Goal: Transaction & Acquisition: Purchase product/service

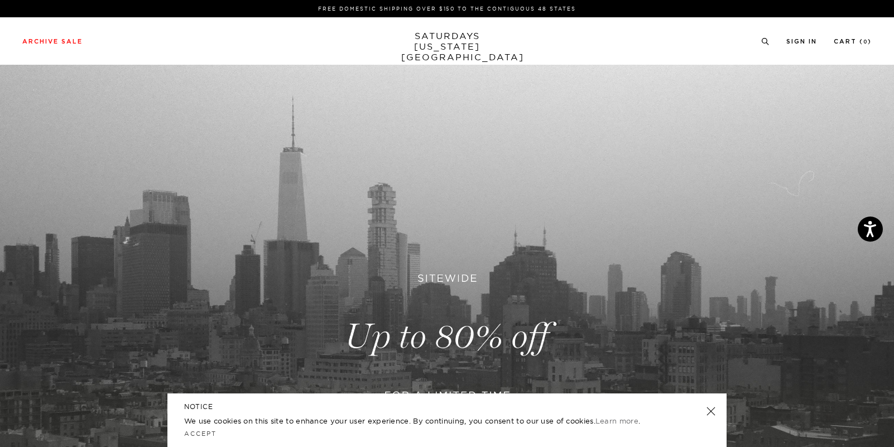
click at [440, 401] on div "NOTICE We use cookies on this site to enhance your user experience. By continui…" at bounding box center [446, 420] width 559 height 54
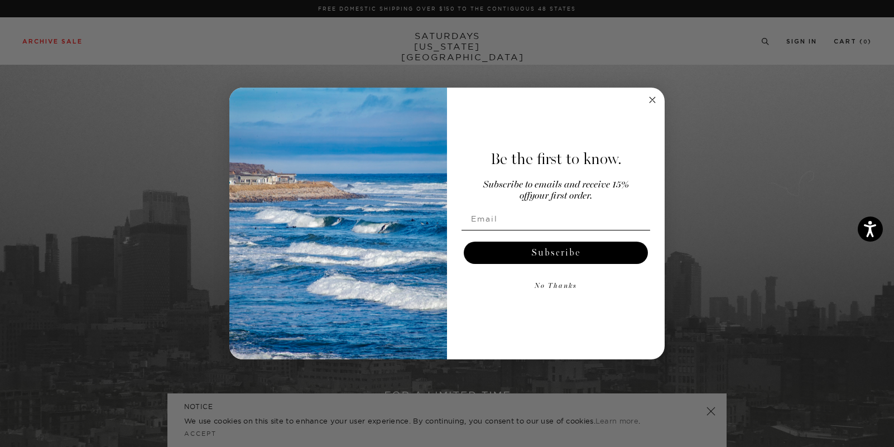
click at [648, 98] on circle "Close dialog" at bounding box center [652, 99] width 13 height 13
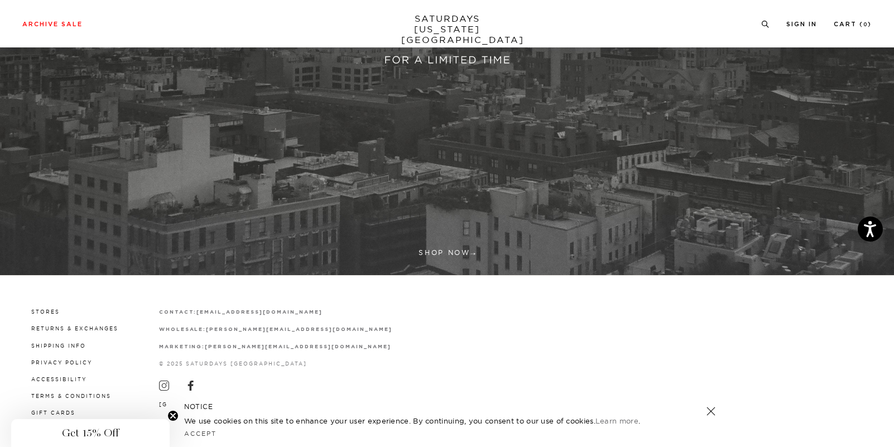
scroll to position [335, 0]
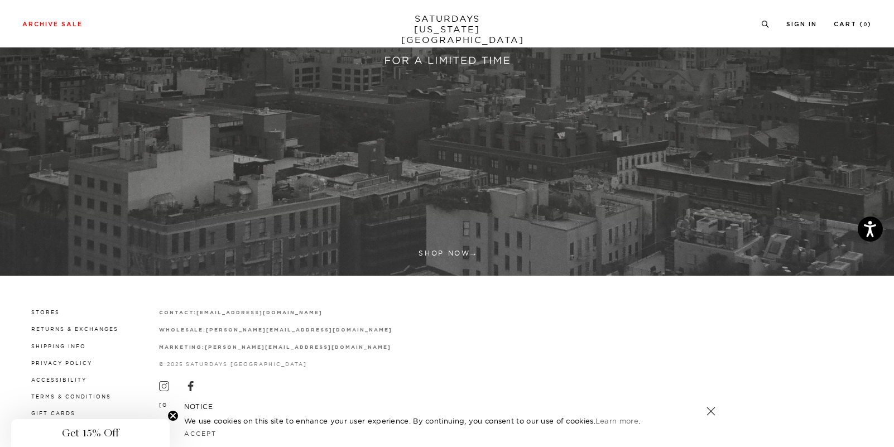
click at [456, 256] on link at bounding box center [447, 1] width 894 height 547
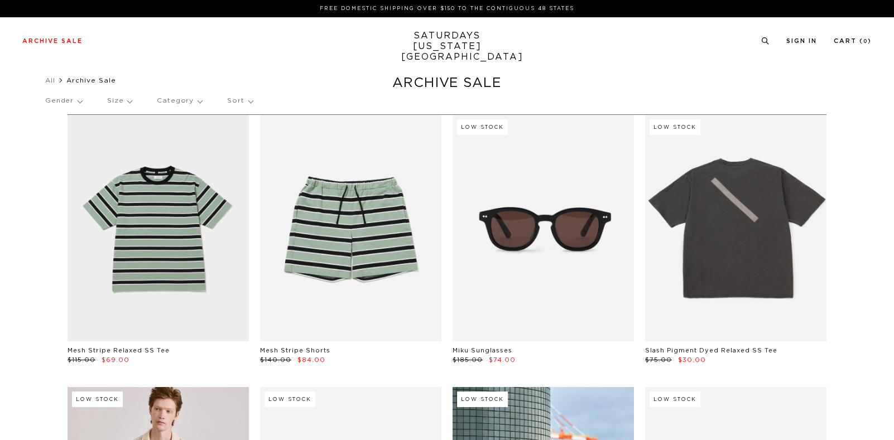
click at [68, 101] on p "Gender" at bounding box center [63, 101] width 37 height 26
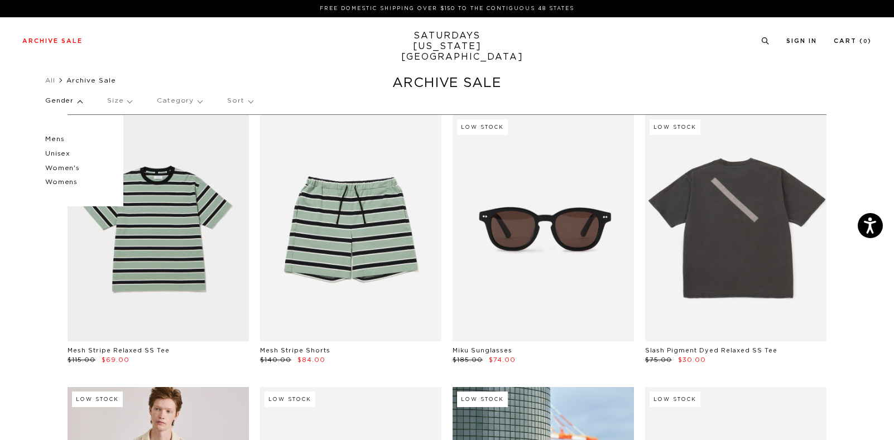
click at [127, 95] on p "Size" at bounding box center [119, 101] width 25 height 26
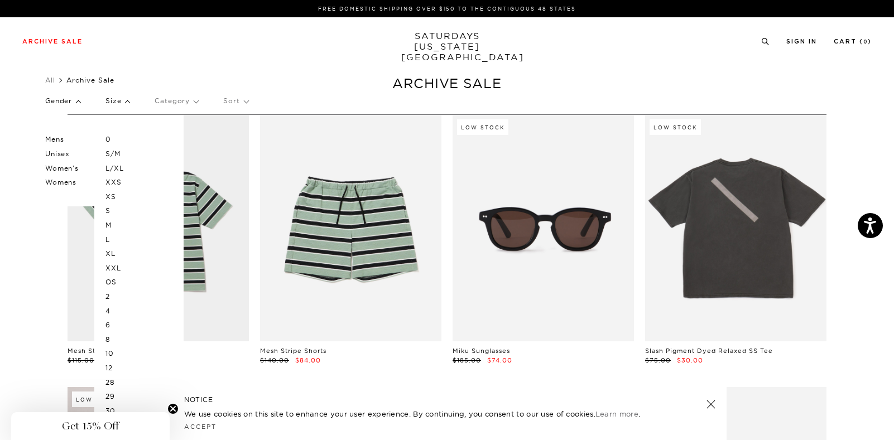
click at [113, 248] on p "XL" at bounding box center [138, 254] width 67 height 15
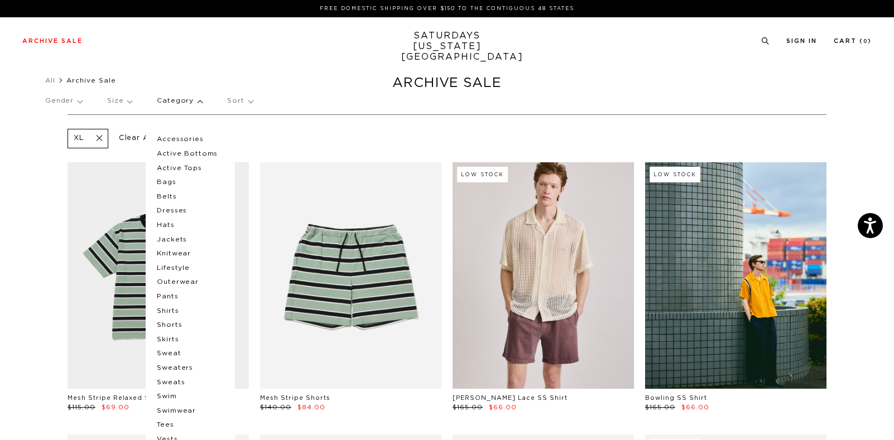
click at [189, 107] on p "Category" at bounding box center [179, 101] width 45 height 26
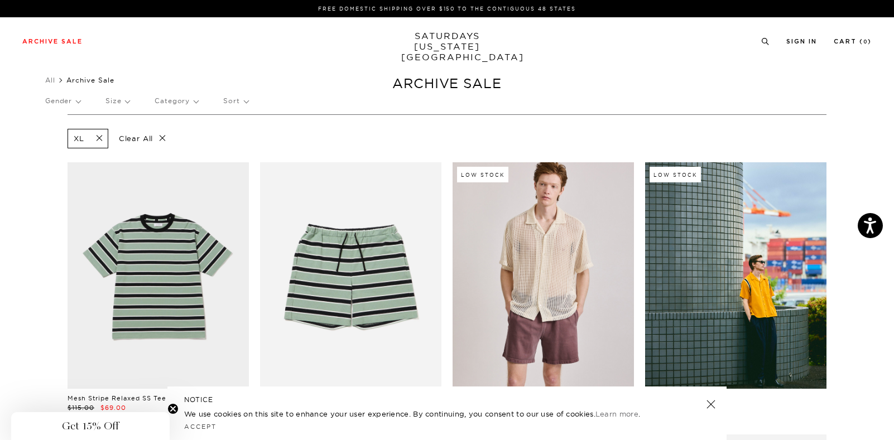
scroll to position [0, 1]
click at [248, 100] on p "Sort" at bounding box center [235, 101] width 25 height 26
click at [198, 99] on p "Category" at bounding box center [177, 101] width 44 height 26
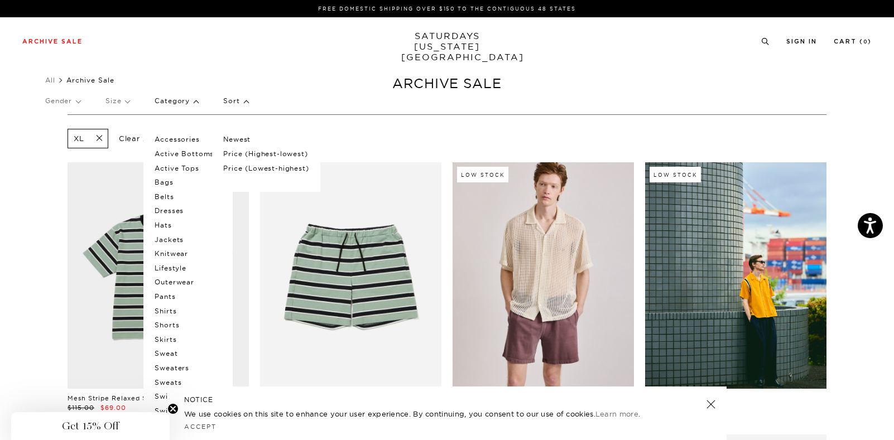
click at [179, 277] on p "Outerwear" at bounding box center [188, 282] width 67 height 15
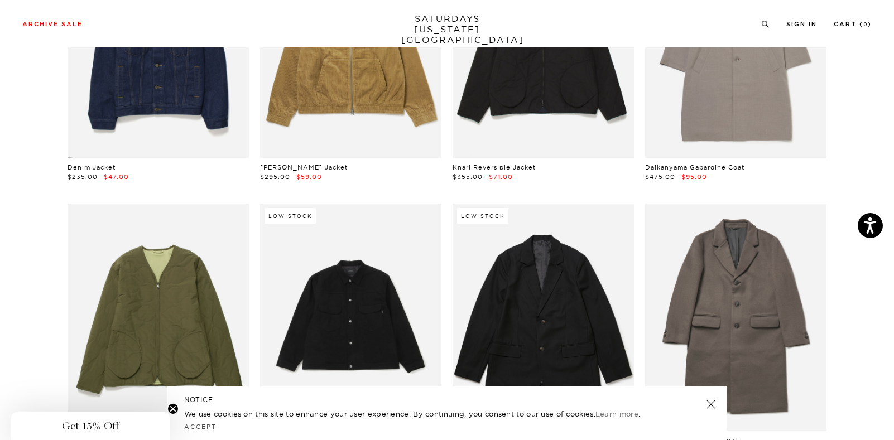
scroll to position [46, 0]
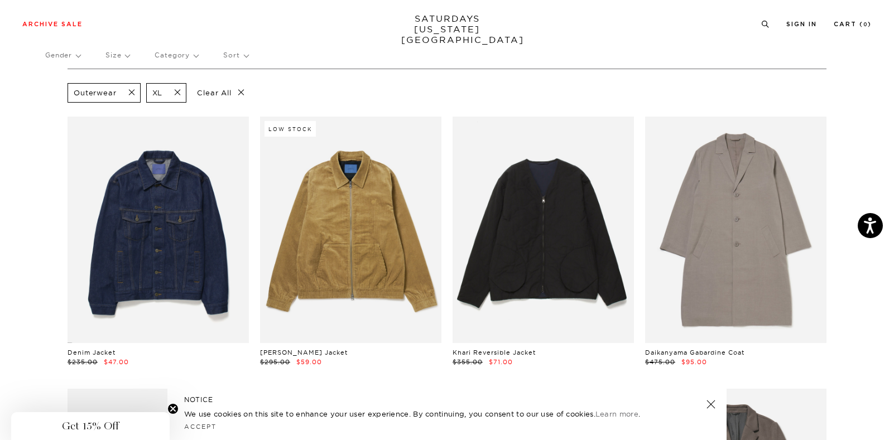
click at [134, 91] on span at bounding box center [128, 93] width 23 height 11
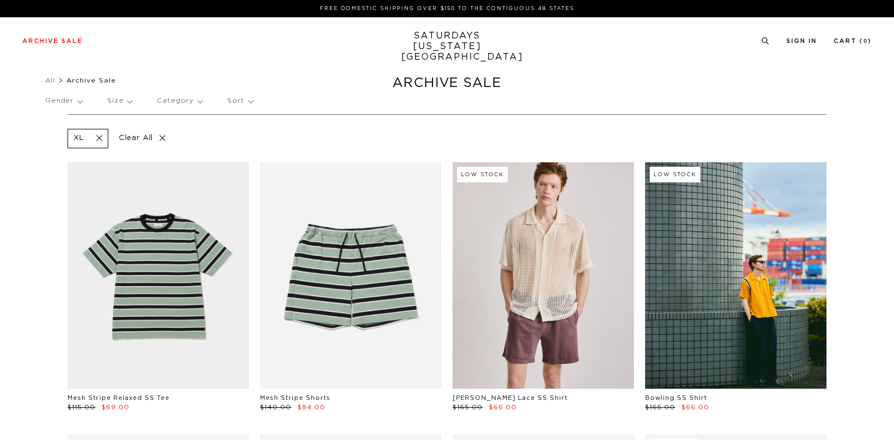
drag, startPoint x: 0, startPoint y: 0, endPoint x: 176, endPoint y: 101, distance: 202.7
click at [176, 100] on p "Category" at bounding box center [179, 101] width 45 height 26
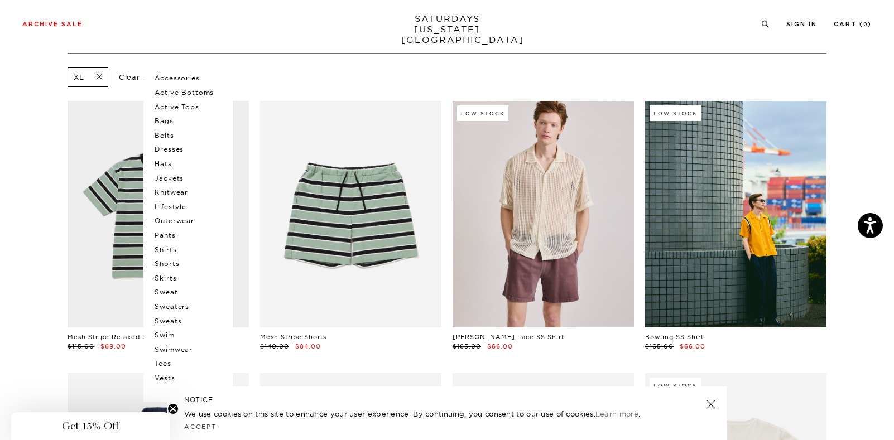
scroll to position [55, 0]
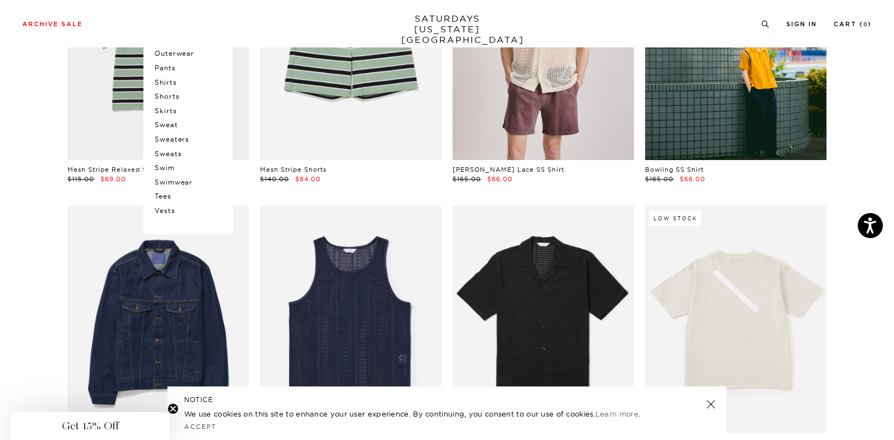
scroll to position [284, 0]
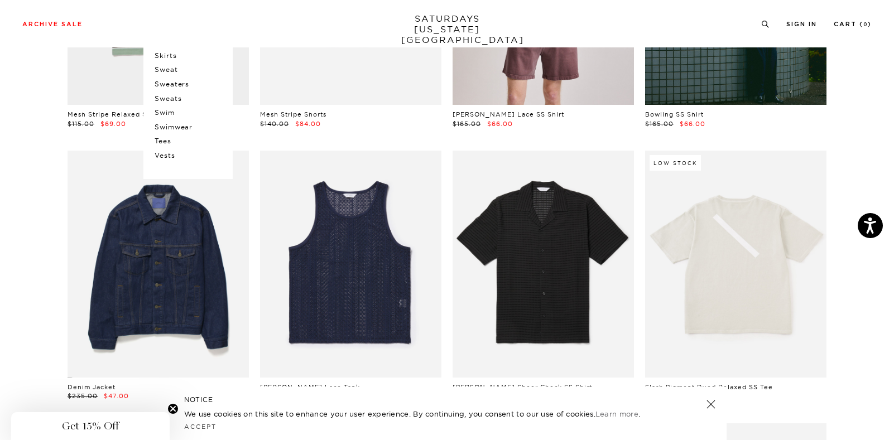
click at [62, 209] on div "Denim Jacket $235.00 $47.00" at bounding box center [158, 276] width 192 height 250
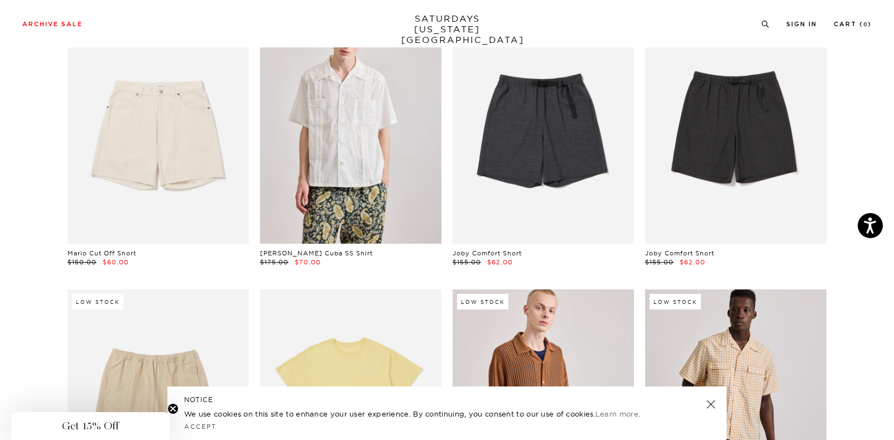
click at [62, 209] on div "Low Stock Mario Cut Off Short $150.00 $60.00" at bounding box center [158, 142] width 192 height 250
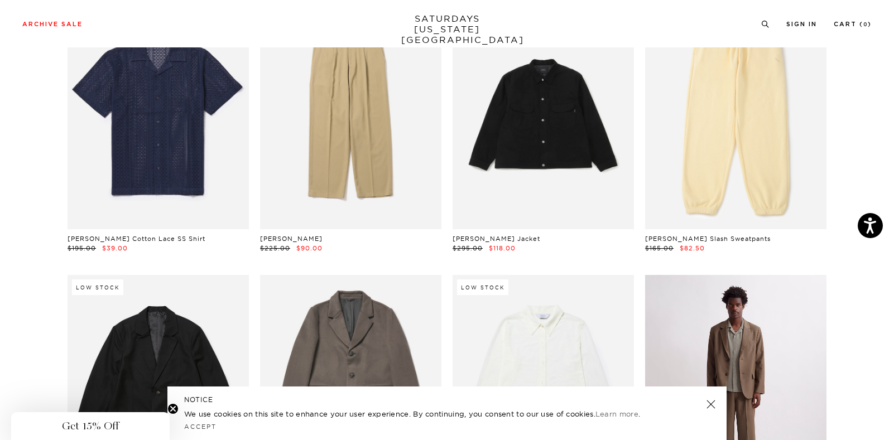
scroll to position [2621, 0]
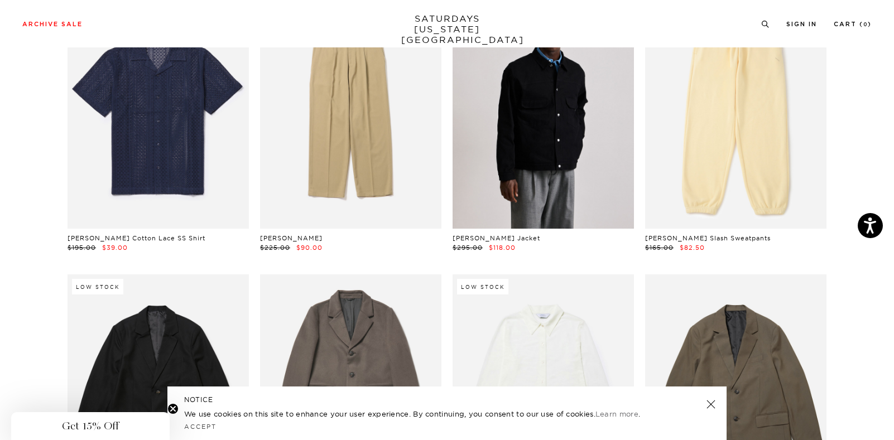
click at [600, 144] on link at bounding box center [542, 115] width 181 height 226
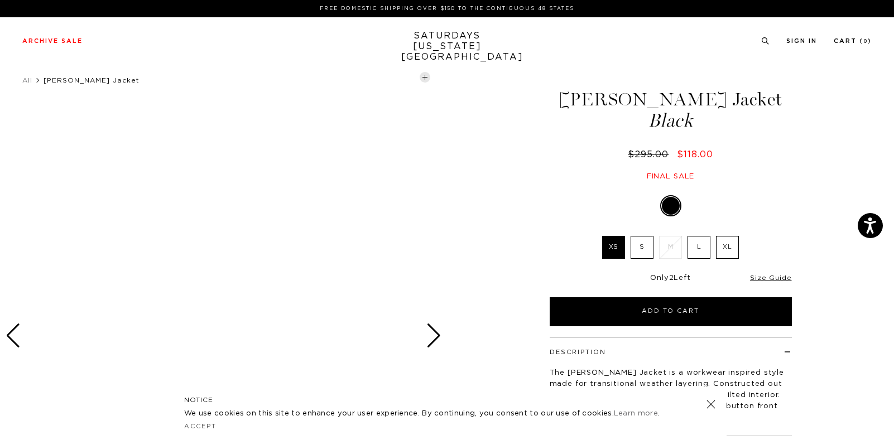
scroll to position [87, 0]
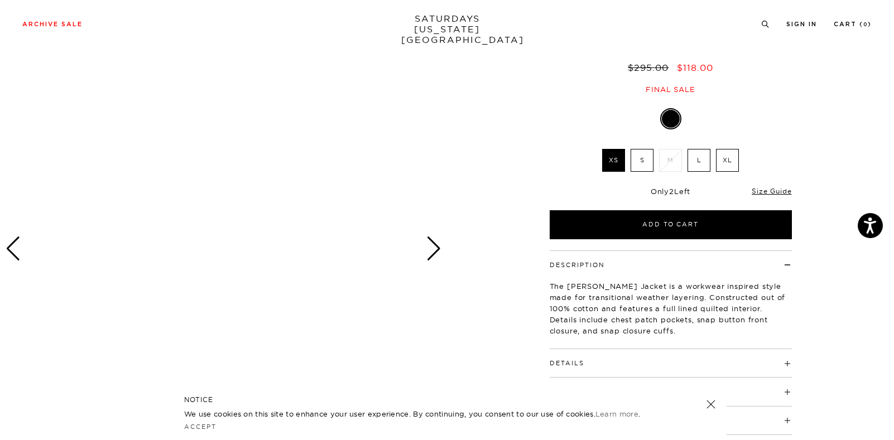
click at [441, 242] on div at bounding box center [223, 248] width 447 height 558
click at [435, 243] on div "Next slide" at bounding box center [433, 249] width 15 height 25
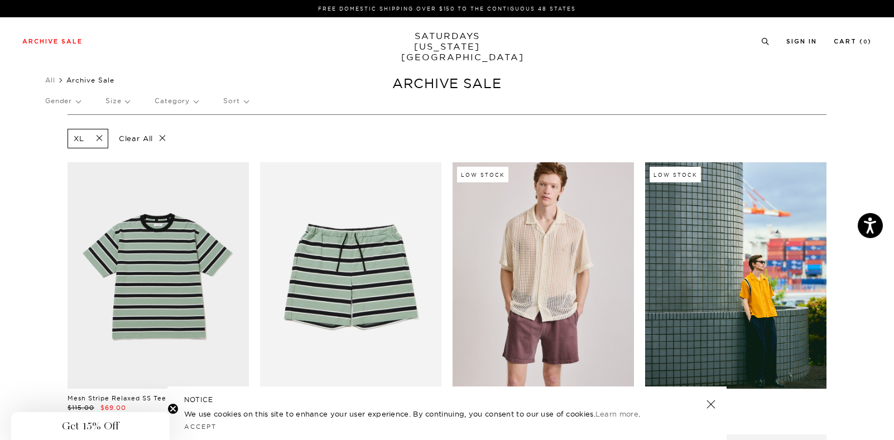
scroll to position [0, 1]
click at [62, 102] on p "Gender" at bounding box center [62, 101] width 35 height 26
click at [65, 138] on p "Mens" at bounding box center [78, 139] width 67 height 15
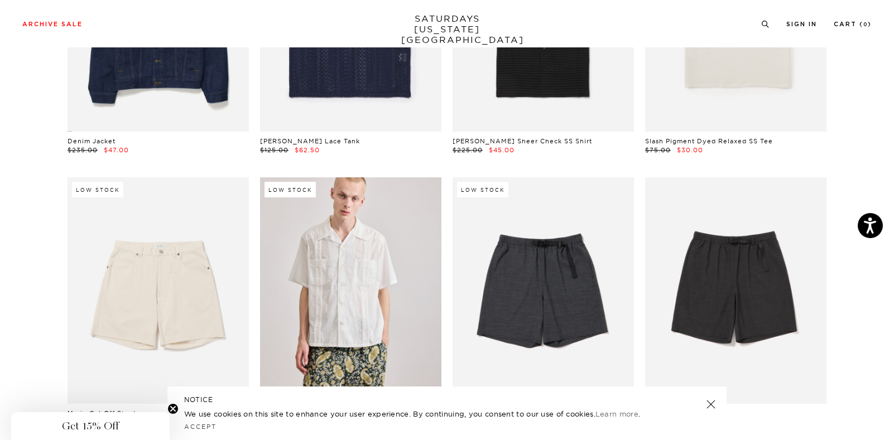
click at [717, 402] on div "NOTICE We use cookies on this site to enhance your user experience. By continui…" at bounding box center [446, 414] width 559 height 54
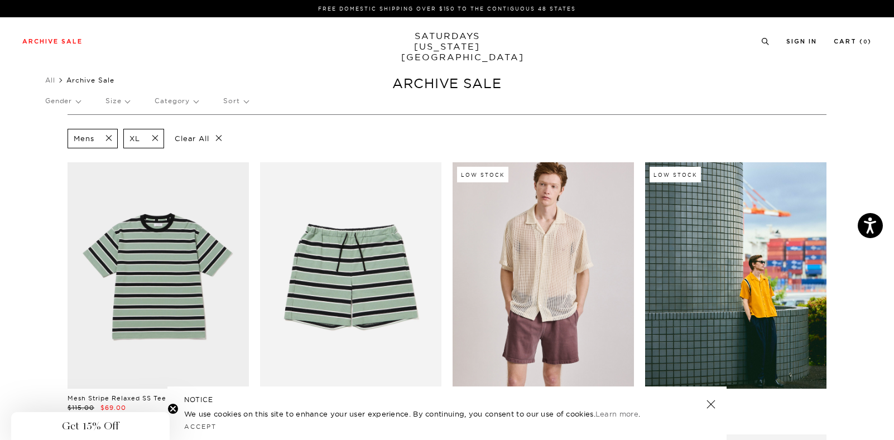
click at [473, 41] on link "SATURDAYS [US_STATE][GEOGRAPHIC_DATA]" at bounding box center [447, 47] width 92 height 32
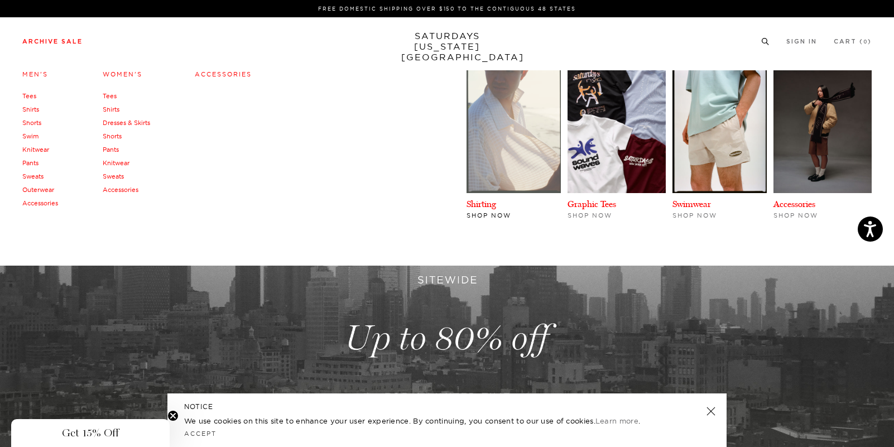
click at [547, 136] on img at bounding box center [513, 131] width 94 height 123
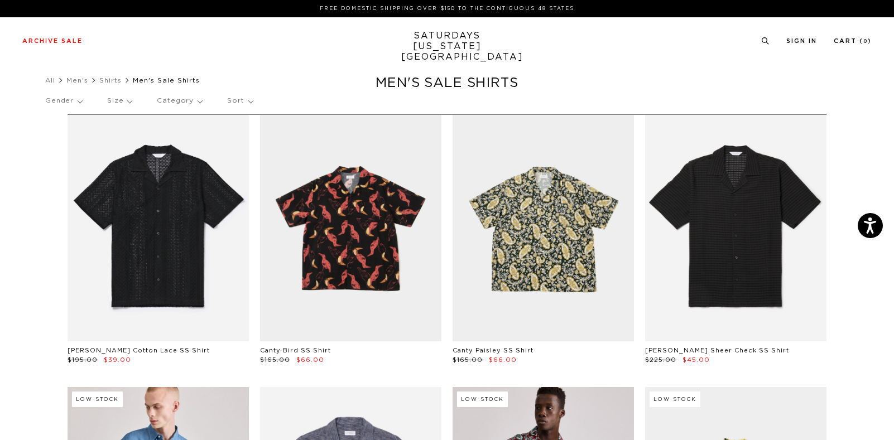
click at [173, 99] on p "Category" at bounding box center [179, 101] width 45 height 26
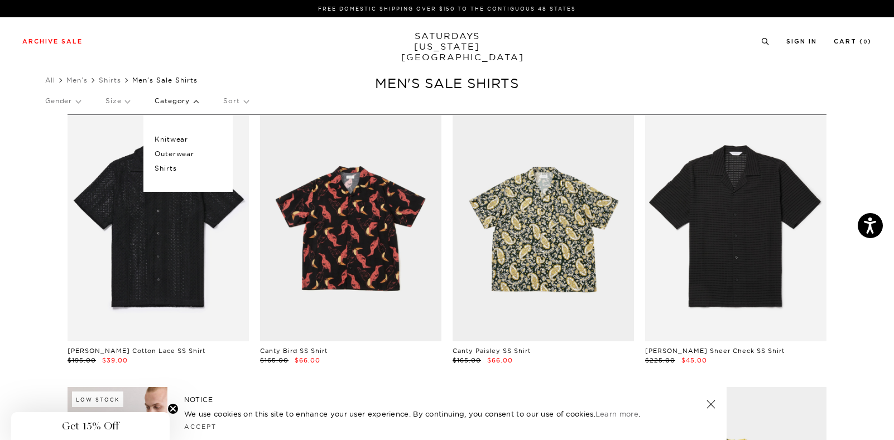
click at [180, 155] on p "Outerwear" at bounding box center [188, 154] width 67 height 15
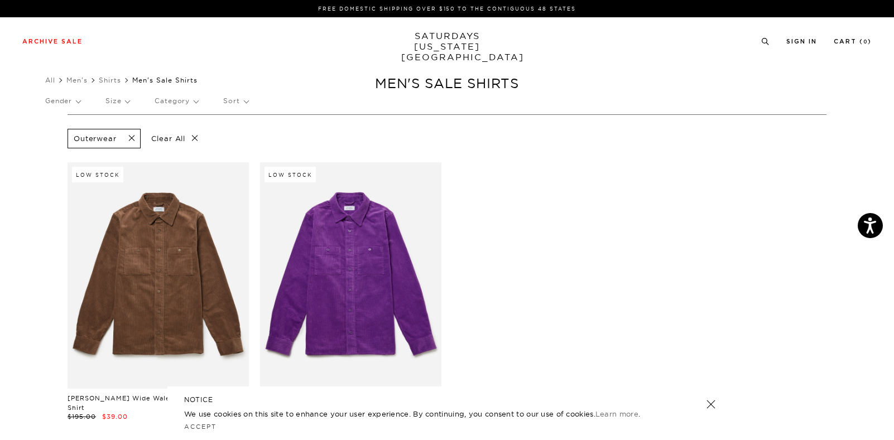
click at [80, 107] on p "Gender" at bounding box center [62, 101] width 35 height 26
